Goal: Task Accomplishment & Management: Use online tool/utility

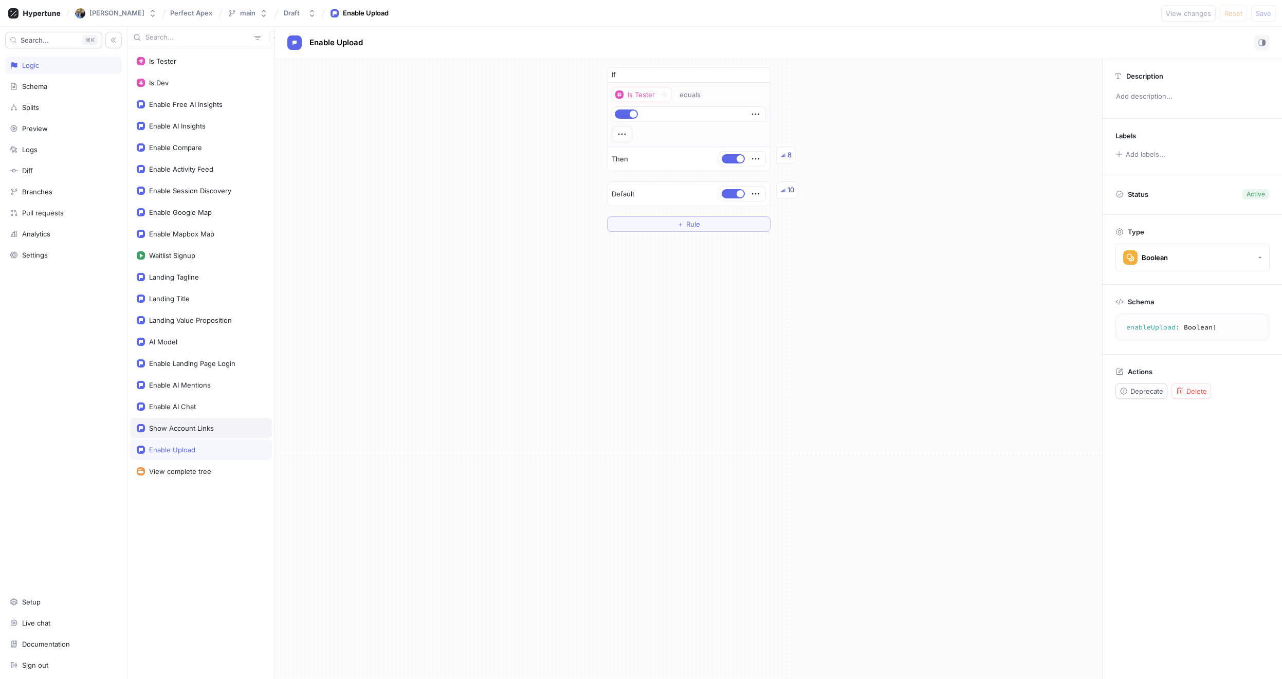
click at [184, 434] on div "Show Account Links" at bounding box center [201, 428] width 142 height 21
click at [188, 454] on div "Enable Upload" at bounding box center [201, 449] width 142 height 21
click at [195, 100] on div "Enable Free AI Insights" at bounding box center [185, 104] width 73 height 8
click at [195, 131] on div "Enable AI Insights" at bounding box center [201, 126] width 142 height 21
click at [206, 151] on div "Enable Compare" at bounding box center [201, 147] width 128 height 8
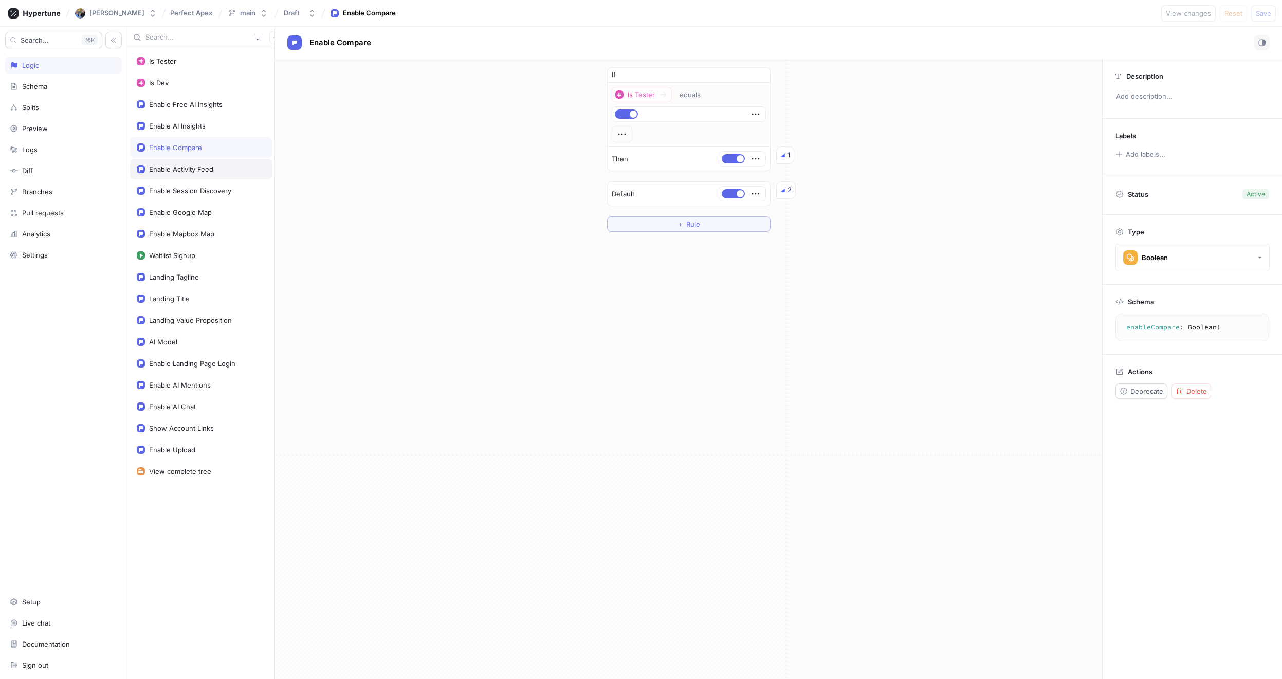
click at [190, 175] on div "Enable Activity Feed" at bounding box center [201, 169] width 142 height 21
click at [197, 188] on div "Enable Session Discovery" at bounding box center [190, 191] width 82 height 8
click at [196, 209] on div "Enable Google Map" at bounding box center [180, 212] width 63 height 8
click at [207, 233] on div "Enable Mapbox Map" at bounding box center [181, 234] width 65 height 8
click at [185, 275] on div "Landing Tagline" at bounding box center [174, 277] width 50 height 8
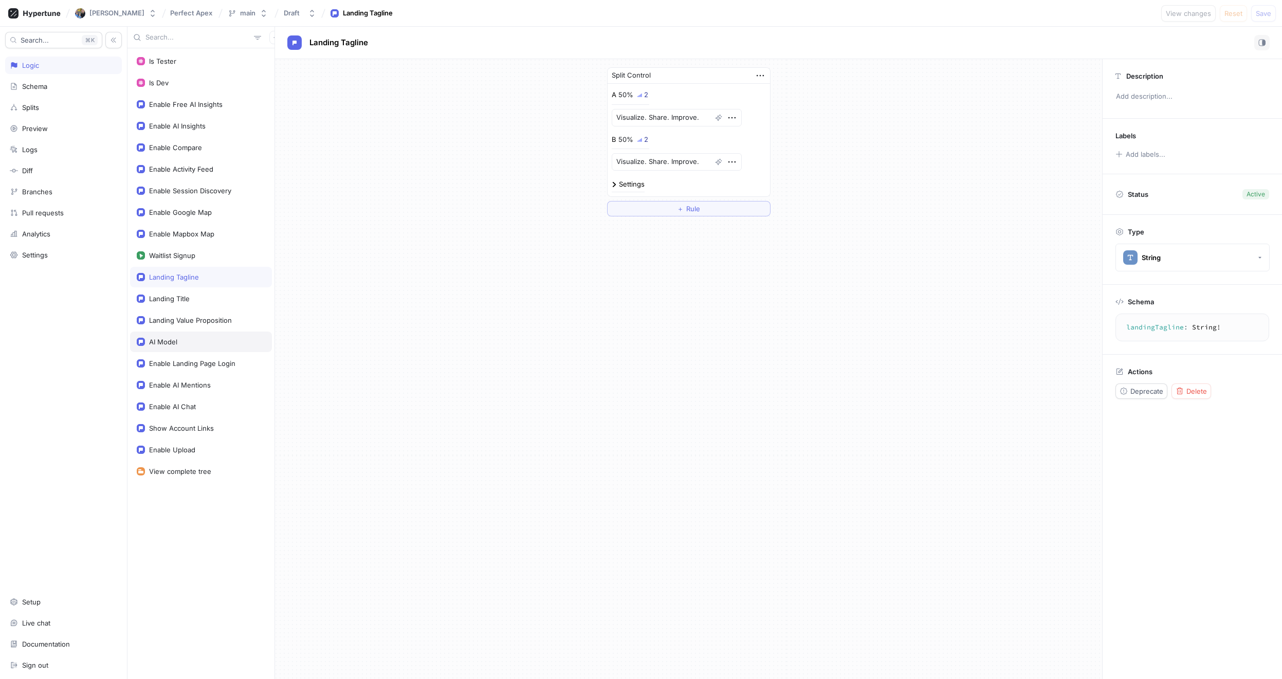
click at [187, 339] on div "AI Model" at bounding box center [201, 342] width 128 height 8
type textarea "x"
click at [187, 359] on div "Enable Landing Page Login" at bounding box center [192, 363] width 86 height 8
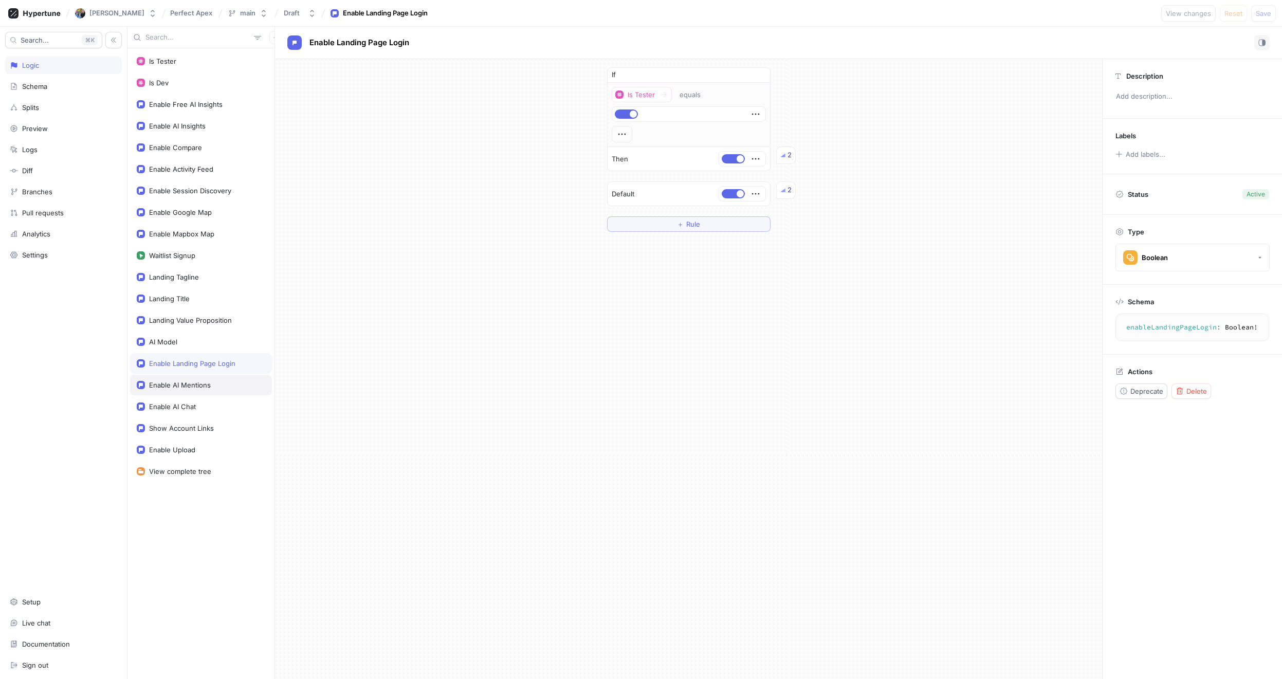
click at [190, 388] on div "Enable AI Mentions" at bounding box center [180, 385] width 62 height 8
click at [192, 407] on div "Enable AI Chat" at bounding box center [172, 406] width 47 height 8
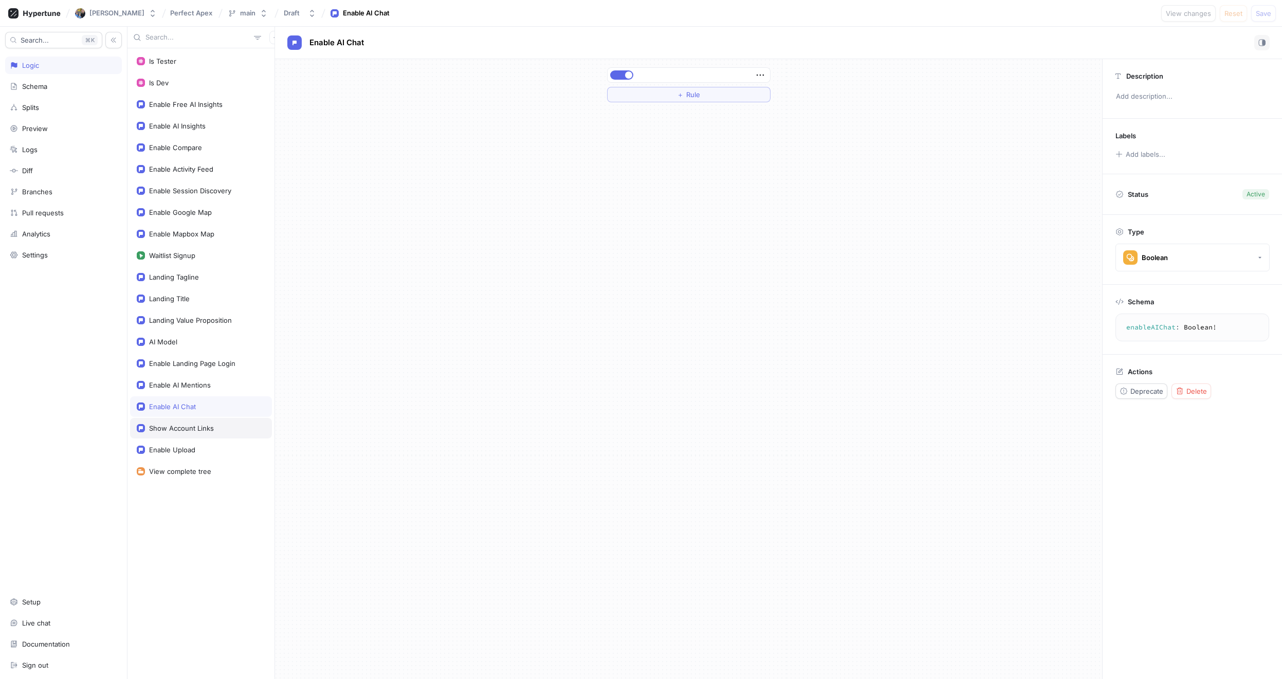
click at [192, 429] on div "Show Account Links" at bounding box center [181, 428] width 65 height 8
click at [189, 456] on div "Enable Upload" at bounding box center [201, 449] width 142 height 21
click at [210, 500] on div "Is Tester Is Dev Enable Free AI Insights Enable AI Insights Enable Compare Enab…" at bounding box center [200, 363] width 147 height 631
click at [540, 216] on div "If Is Tester equals Then 8 Default 10 ＋ Rule" at bounding box center [688, 149] width 827 height 181
